Goal: Task Accomplishment & Management: Complete application form

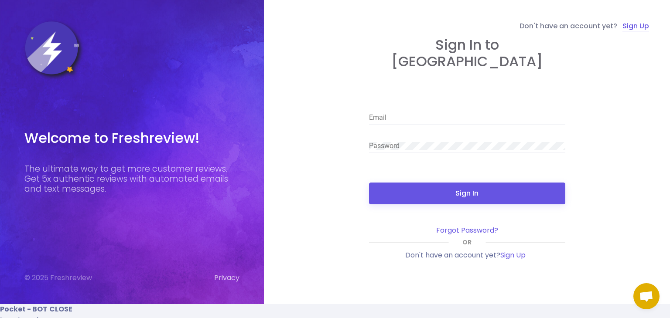
click at [628, 28] on link "Sign Up" at bounding box center [636, 26] width 27 height 10
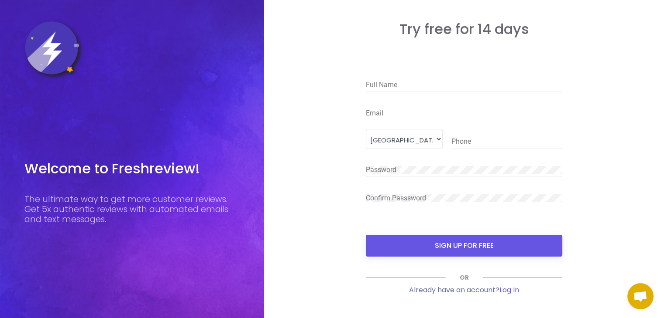
click at [415, 107] on div "Email" at bounding box center [464, 111] width 196 height 20
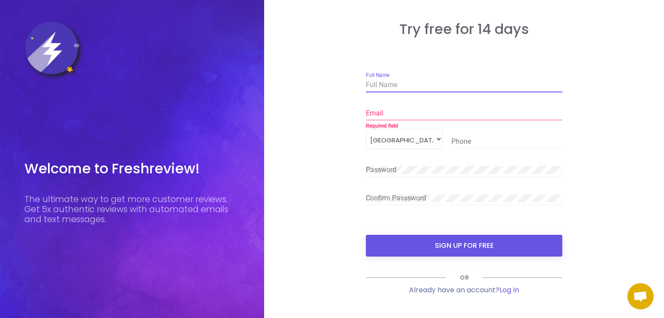
click at [403, 88] on input "Full Name" at bounding box center [464, 85] width 196 height 8
type input "[PERSON_NAME]"
type input "[EMAIL_ADDRESS][DOMAIN_NAME]"
type input "0742209974"
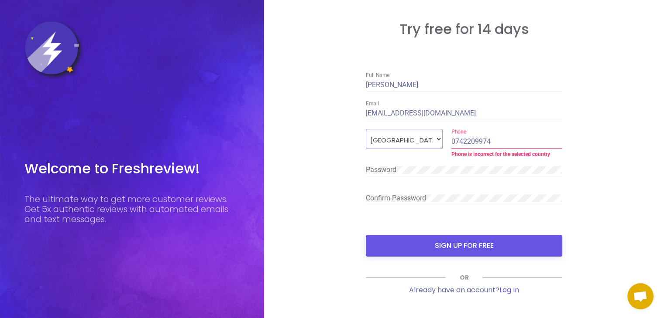
click at [422, 137] on select "[GEOGRAPHIC_DATA]" at bounding box center [404, 139] width 77 height 20
